Goal: Task Accomplishment & Management: Use online tool/utility

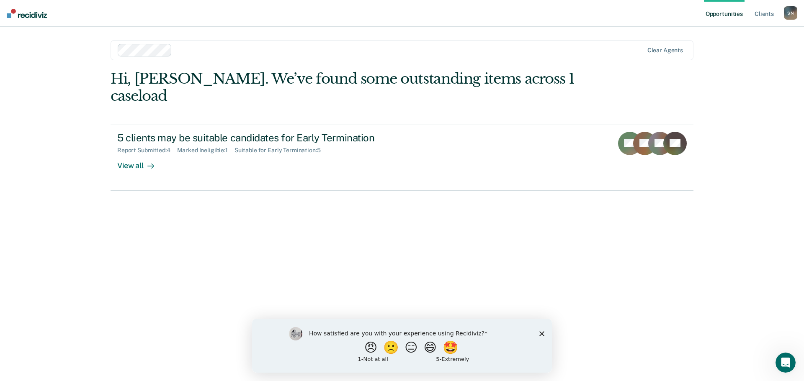
click at [538, 337] on div "How satisfied are you with your experience using Recidiviz? 😠 🙁 😑 😄 🤩 1 - Not a…" at bounding box center [402, 346] width 300 height 54
click at [133, 154] on div "View all" at bounding box center [140, 162] width 47 height 16
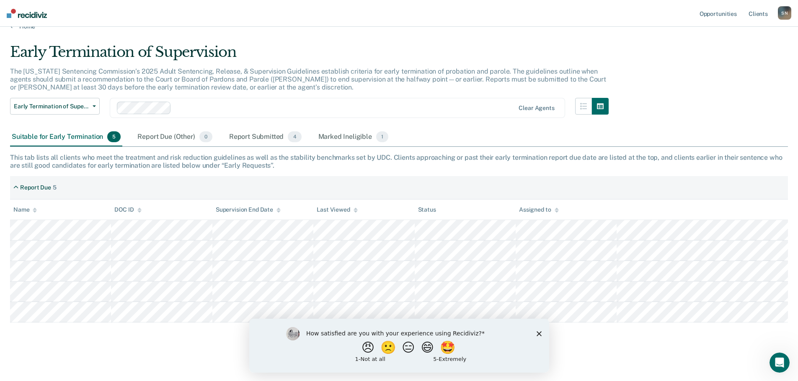
scroll to position [16, 0]
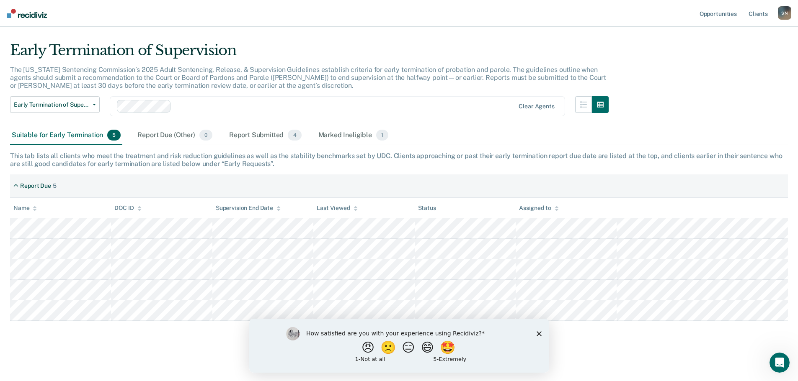
click at [537, 336] on div "How satisfied are you with your experience using Recidiviz? 😠 🙁 😑 😄 🤩 1 - Not a…" at bounding box center [399, 346] width 300 height 54
click at [537, 332] on icon "Close survey" at bounding box center [538, 333] width 5 height 5
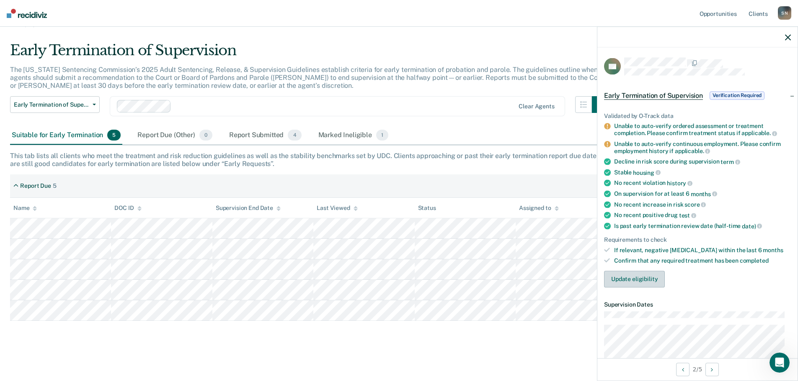
click at [639, 281] on button "Update eligibility" at bounding box center [634, 279] width 61 height 17
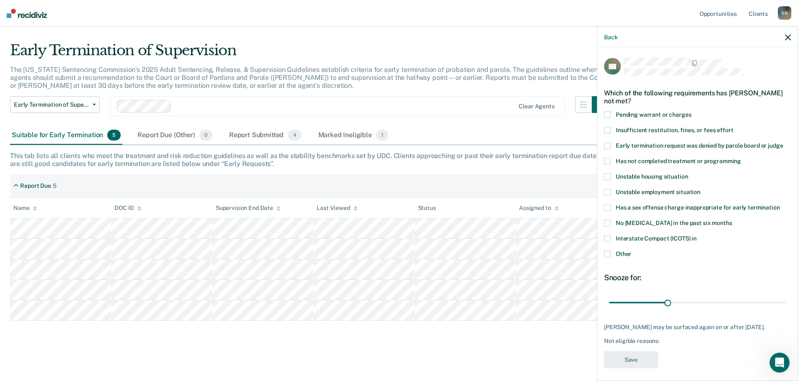
click at [607, 161] on span at bounding box center [607, 161] width 7 height 7
click at [741, 158] on input "Has not completed treatment or programming" at bounding box center [741, 158] width 0 height 0
drag, startPoint x: 665, startPoint y: 305, endPoint x: 795, endPoint y: 291, distance: 130.5
type input "90"
click at [785, 296] on input "range" at bounding box center [697, 303] width 177 height 15
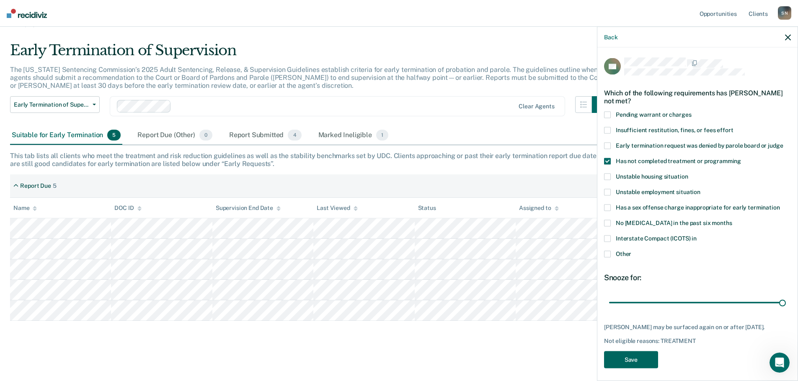
click at [634, 366] on button "Save" at bounding box center [631, 359] width 54 height 17
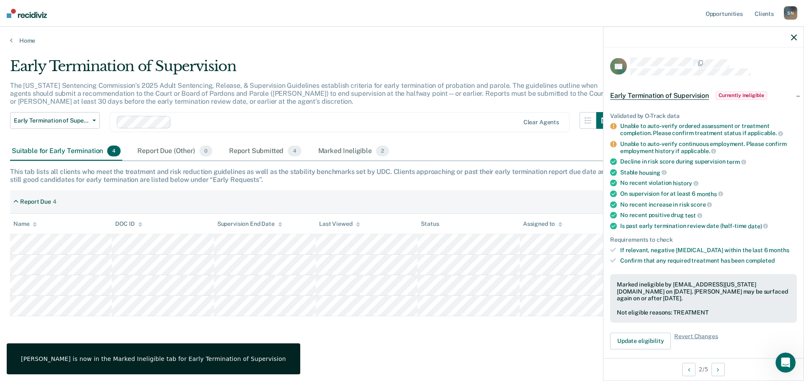
drag, startPoint x: 791, startPoint y: 38, endPoint x: 770, endPoint y: 47, distance: 23.6
click at [791, 39] on icon "button" at bounding box center [794, 37] width 6 height 6
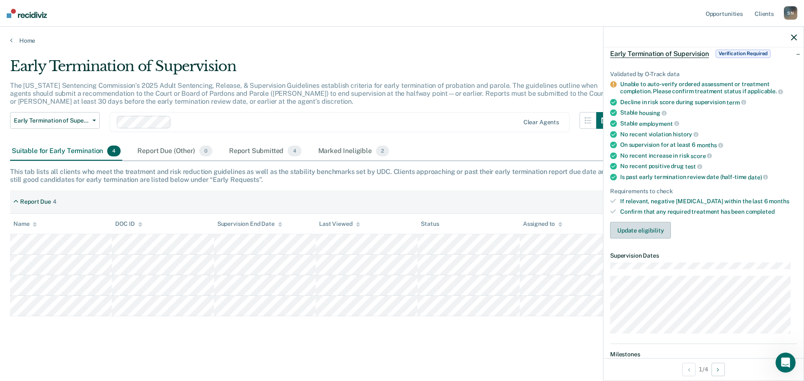
click at [644, 232] on button "Update eligibility" at bounding box center [640, 230] width 61 height 17
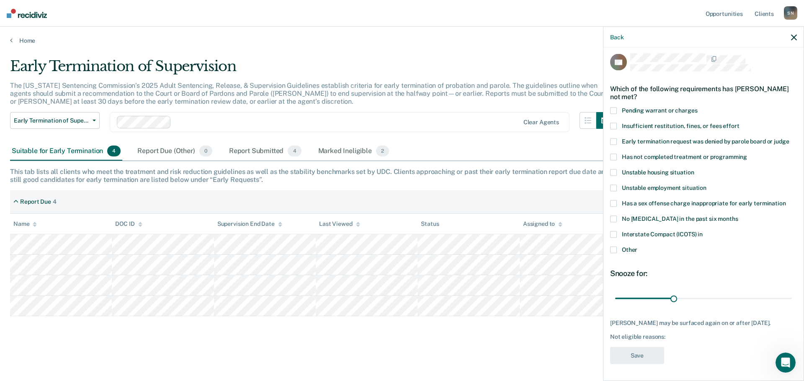
click at [615, 123] on span at bounding box center [613, 126] width 7 height 7
click at [739, 123] on input "Insufficient restitution, fines, or fees effort" at bounding box center [739, 123] width 0 height 0
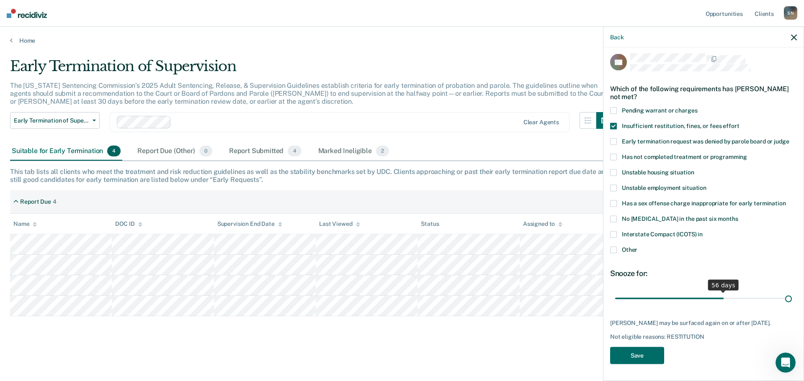
drag, startPoint x: 674, startPoint y: 291, endPoint x: 787, endPoint y: 286, distance: 113.1
type input "90"
click at [787, 291] on input "range" at bounding box center [703, 298] width 177 height 15
click at [651, 355] on button "Save" at bounding box center [637, 355] width 54 height 17
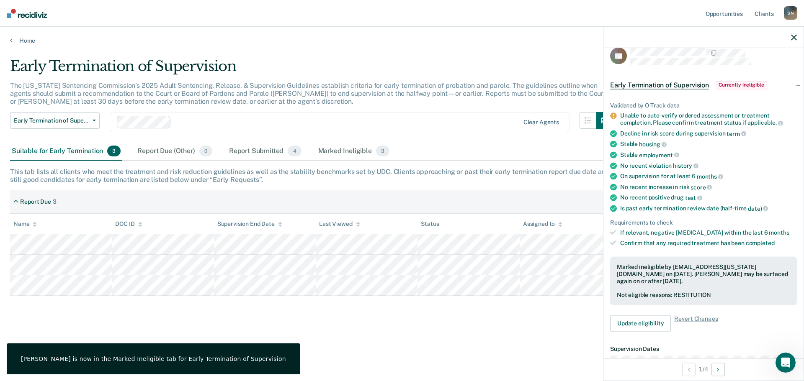
click at [794, 37] on icon "button" at bounding box center [794, 37] width 6 height 6
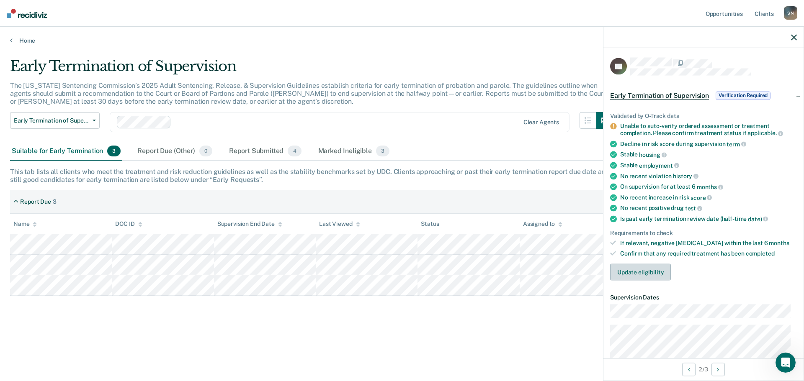
click at [637, 268] on button "Update eligibility" at bounding box center [640, 272] width 61 height 17
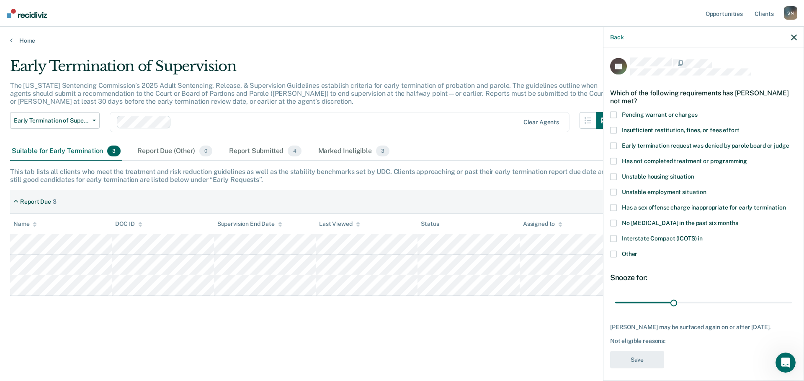
click at [611, 131] on span at bounding box center [613, 130] width 7 height 7
click at [739, 127] on input "Insufficient restitution, fines, or fees effort" at bounding box center [739, 127] width 0 height 0
drag, startPoint x: 672, startPoint y: 301, endPoint x: 834, endPoint y: 277, distance: 163.9
type input "90"
click at [792, 296] on input "range" at bounding box center [703, 303] width 177 height 15
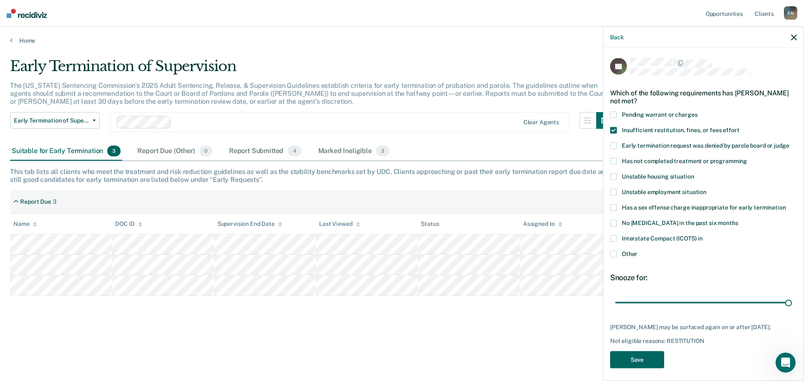
click at [654, 358] on button "Save" at bounding box center [637, 359] width 54 height 17
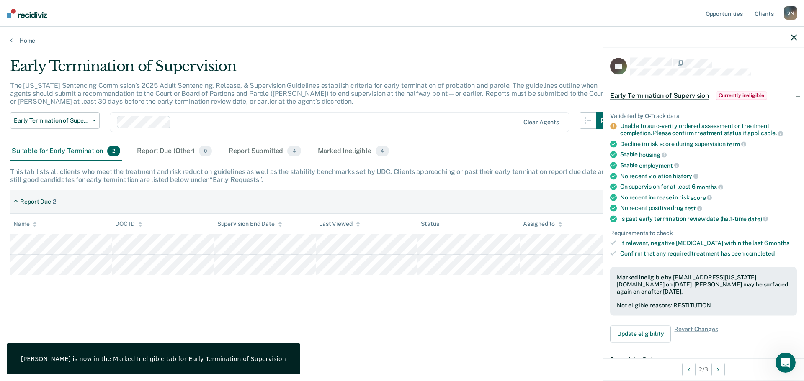
click at [792, 37] on icon "button" at bounding box center [794, 37] width 6 height 6
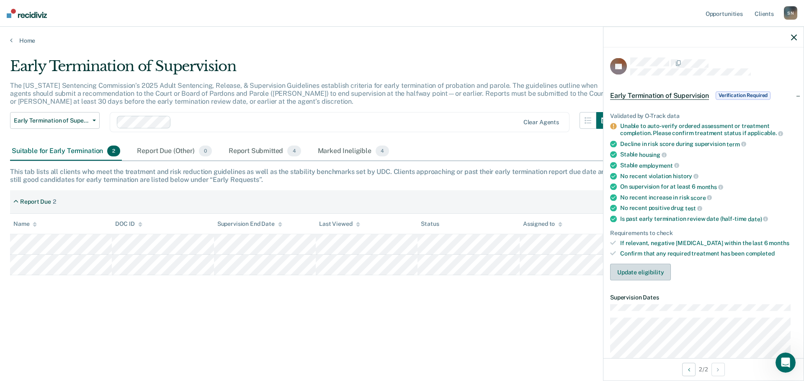
click at [634, 270] on button "Update eligibility" at bounding box center [640, 272] width 61 height 17
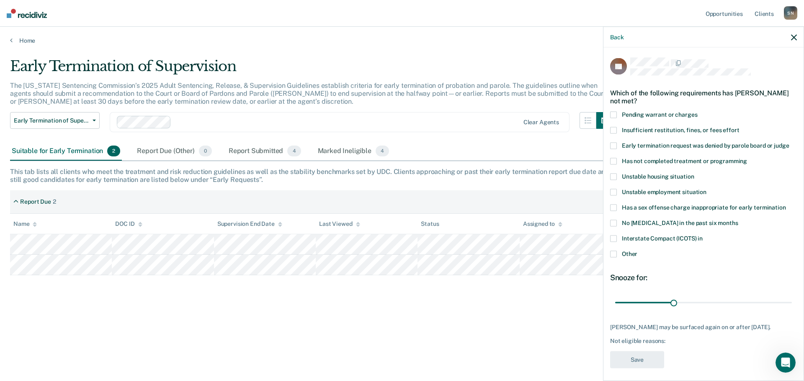
click at [616, 165] on label "Has not completed treatment or programming" at bounding box center [703, 162] width 187 height 9
click at [747, 158] on input "Has not completed treatment or programming" at bounding box center [747, 158] width 0 height 0
drag, startPoint x: 669, startPoint y: 304, endPoint x: 790, endPoint y: 301, distance: 121.0
type input "90"
click at [784, 302] on input "range" at bounding box center [703, 303] width 177 height 15
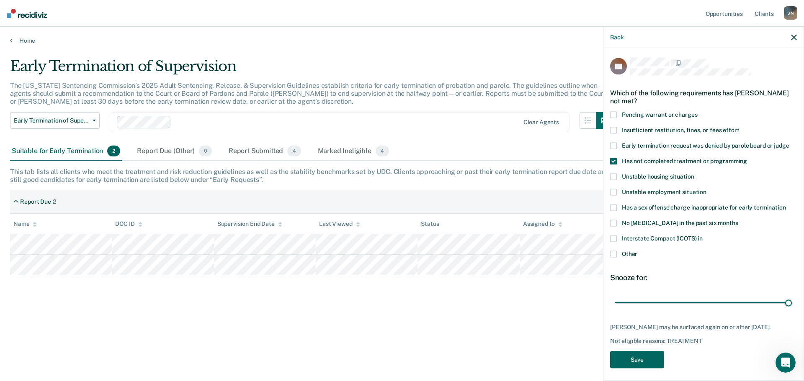
click at [653, 362] on button "Save" at bounding box center [637, 359] width 54 height 17
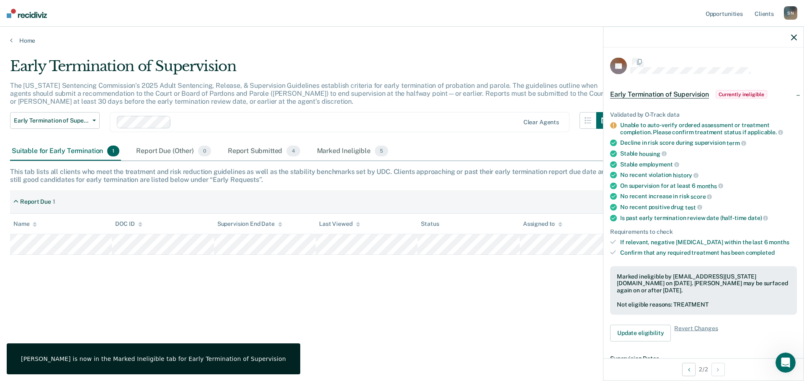
click at [789, 33] on div at bounding box center [703, 37] width 200 height 21
click at [792, 39] on icon "button" at bounding box center [794, 37] width 6 height 6
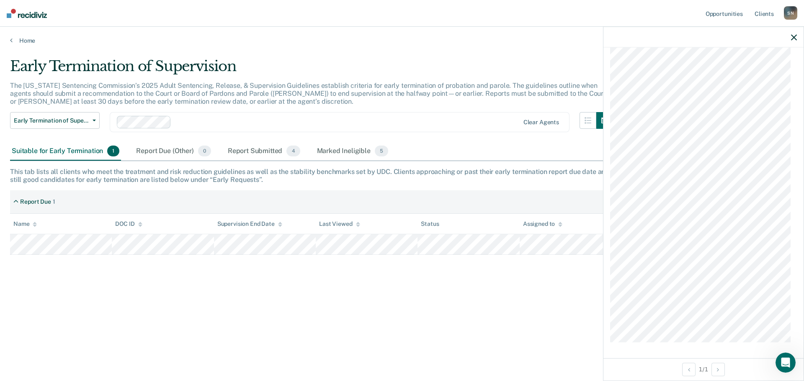
scroll to position [222, 0]
click at [790, 37] on div at bounding box center [703, 37] width 200 height 21
click at [797, 35] on div at bounding box center [703, 37] width 200 height 21
click at [791, 35] on icon "button" at bounding box center [794, 37] width 6 height 6
